Goal: Navigation & Orientation: Find specific page/section

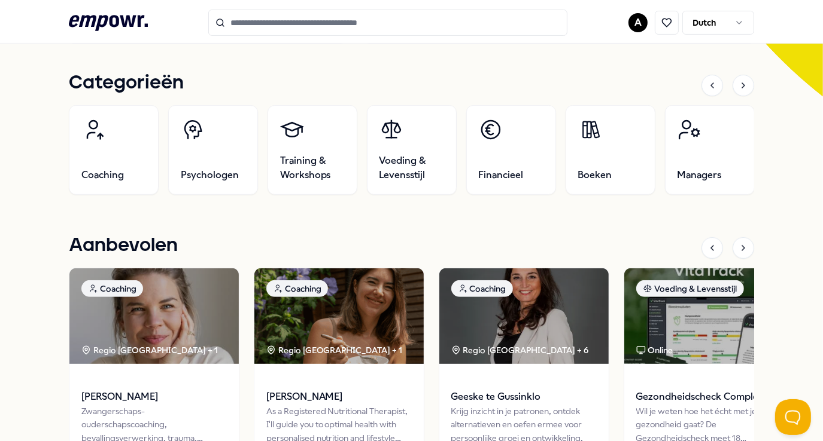
scroll to position [358, 0]
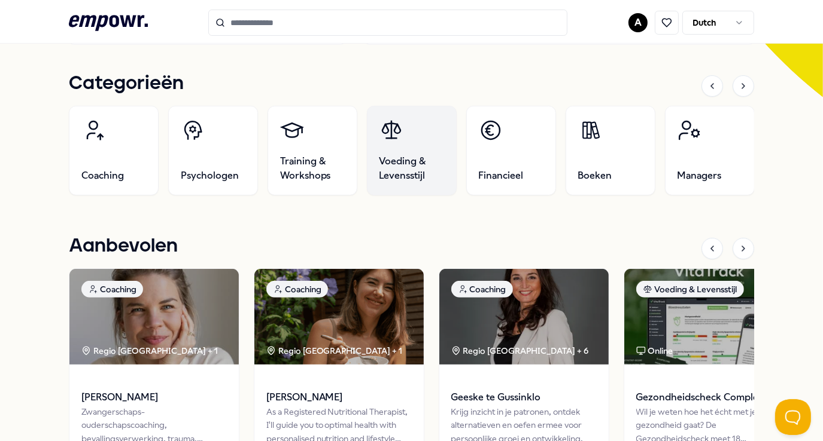
click at [385, 159] on span "Voeding & Levensstijl" at bounding box center [411, 168] width 65 height 29
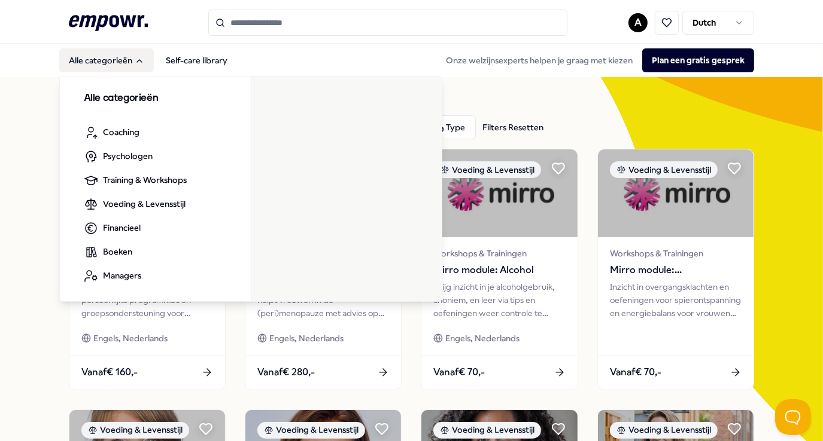
click at [106, 61] on button "Alle categorieën" at bounding box center [106, 60] width 95 height 24
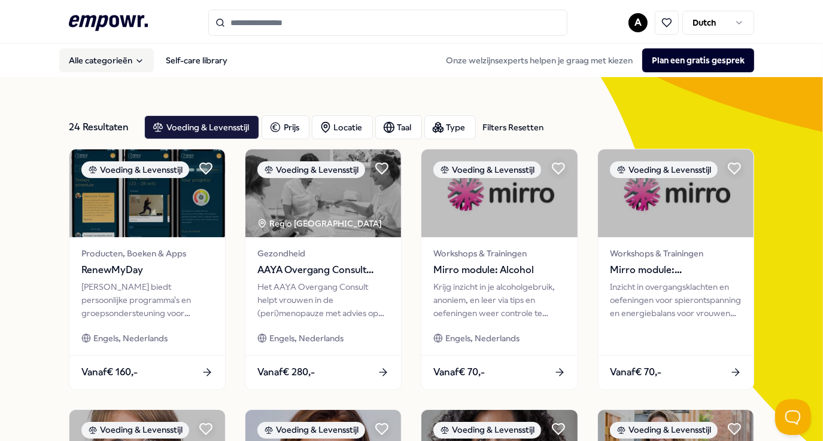
click at [135, 61] on icon "Main" at bounding box center [140, 61] width 10 height 10
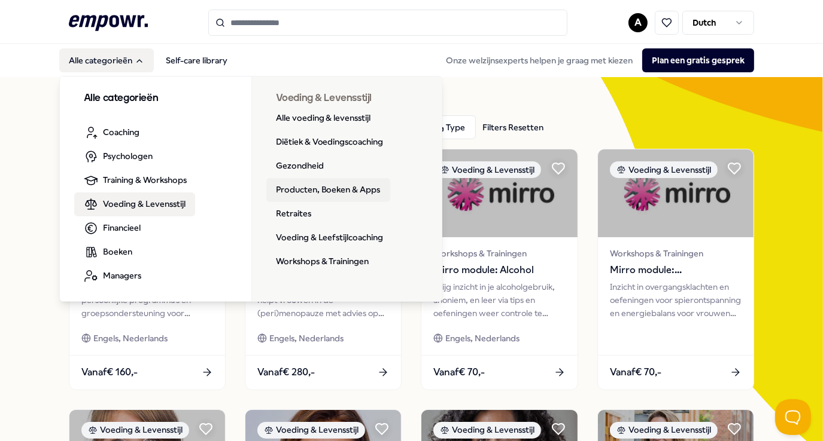
click at [345, 186] on link "Producten, Boeken & Apps" at bounding box center [328, 190] width 124 height 24
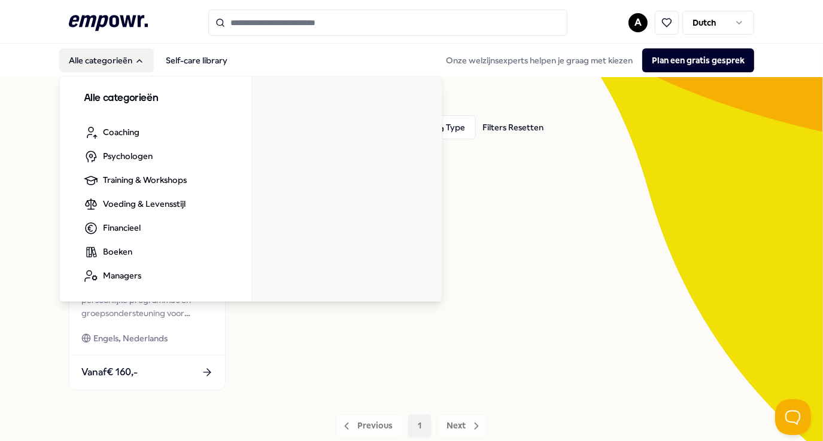
click at [141, 63] on icon "Main" at bounding box center [140, 61] width 10 height 10
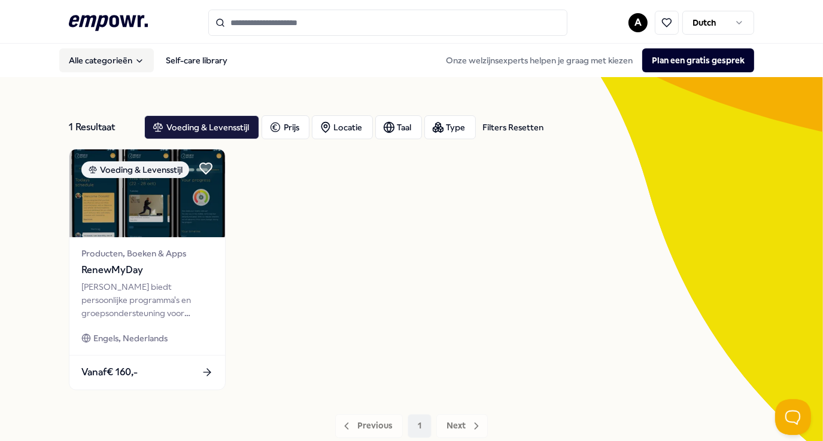
click at [140, 64] on icon "Main" at bounding box center [140, 61] width 10 height 10
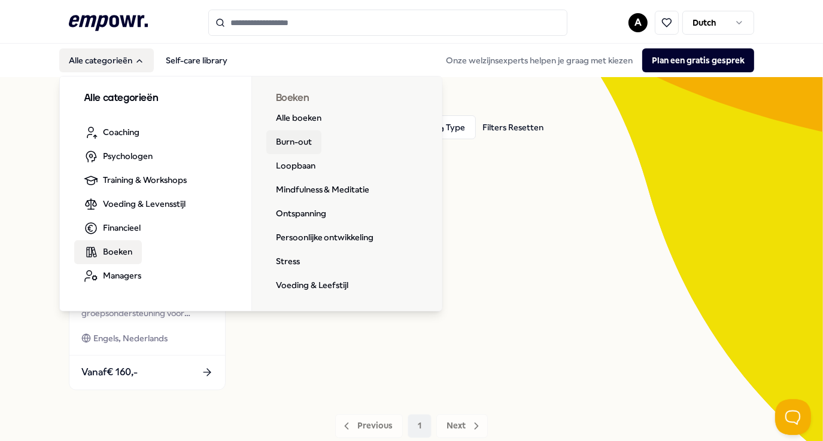
click at [292, 145] on link "Burn-out" at bounding box center [293, 142] width 55 height 24
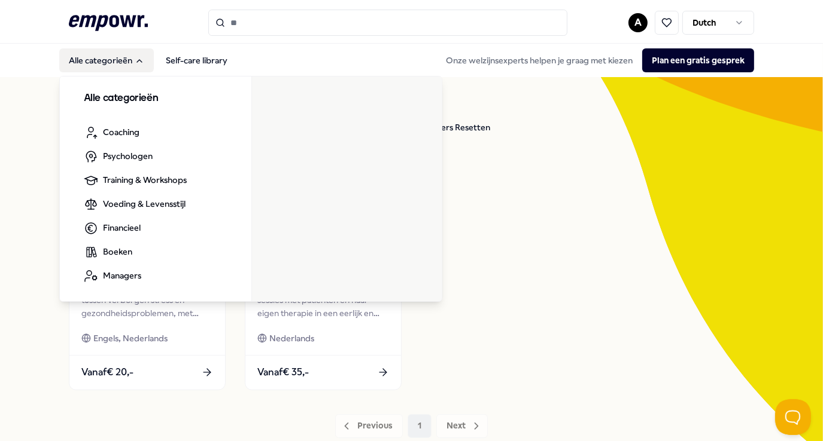
click at [138, 61] on icon "Main" at bounding box center [140, 61] width 10 height 10
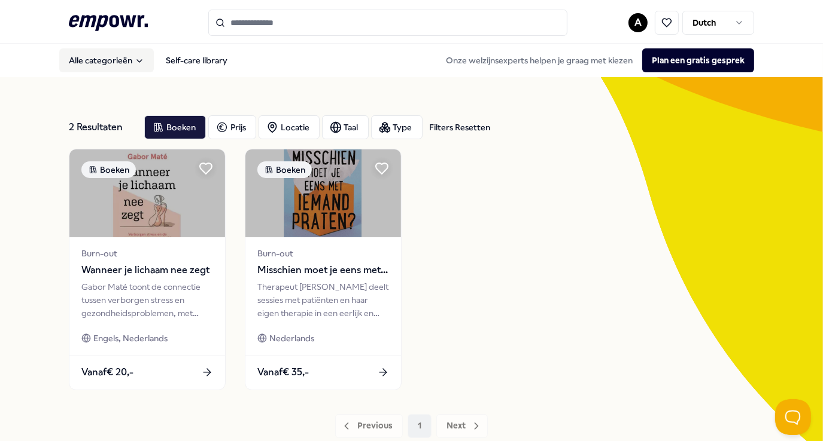
click at [120, 60] on button "Alle categorieën" at bounding box center [106, 60] width 95 height 24
